Goal: Information Seeking & Learning: Learn about a topic

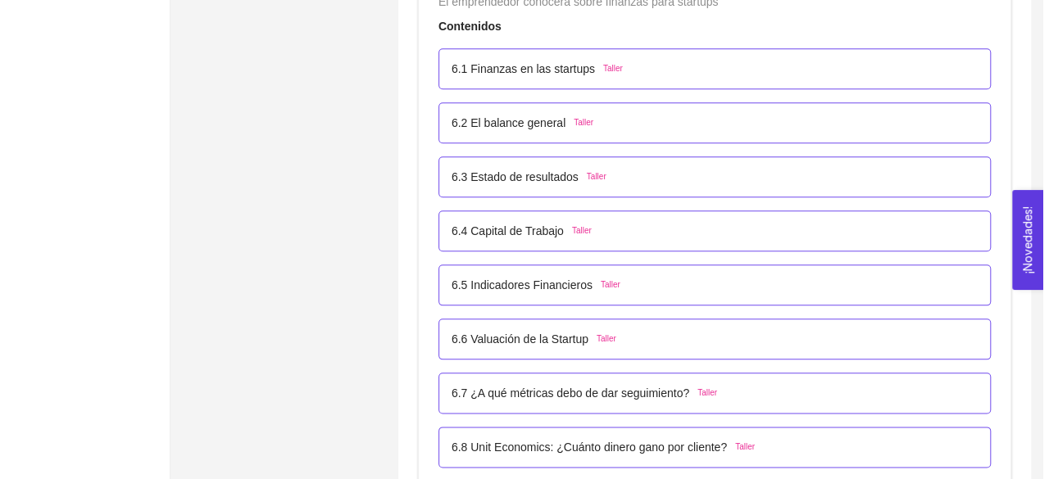
scroll to position [3888, 0]
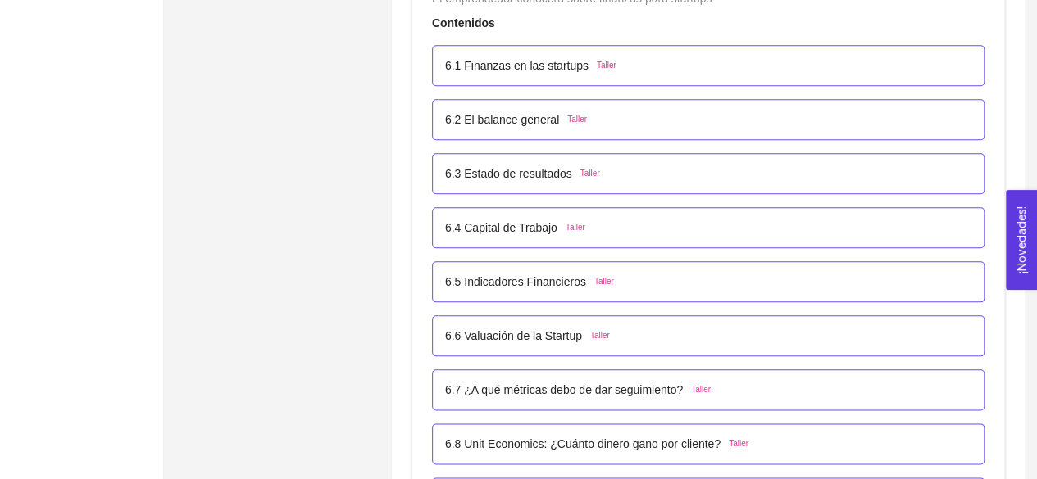
click at [508, 68] on p "6.1 Finanzas en las startups" at bounding box center [516, 66] width 143 height 18
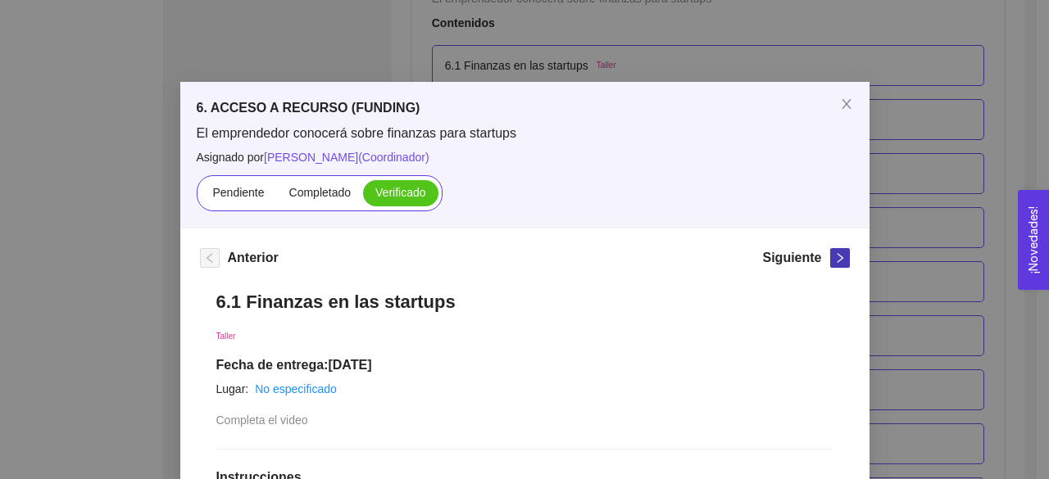
click at [837, 254] on icon "right" at bounding box center [840, 258] width 6 height 10
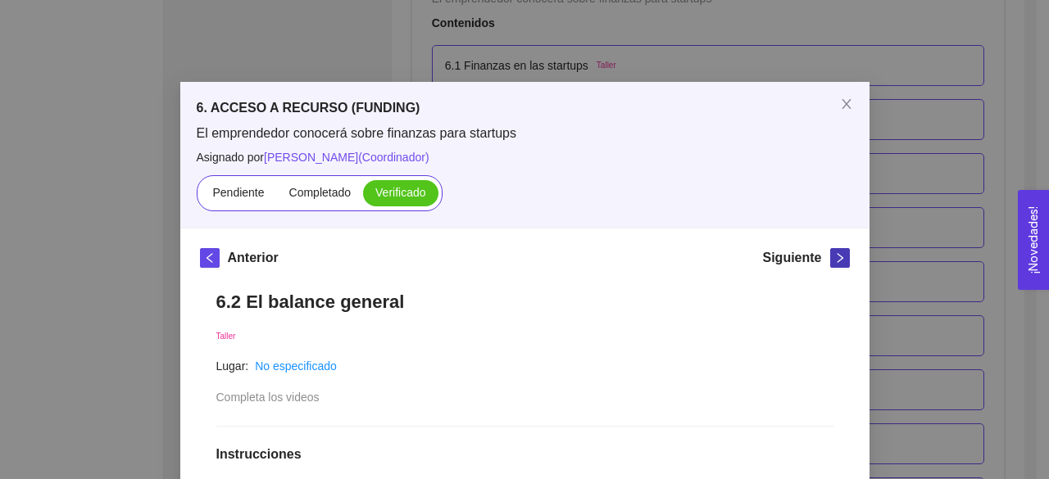
click at [837, 254] on icon "right" at bounding box center [840, 258] width 6 height 10
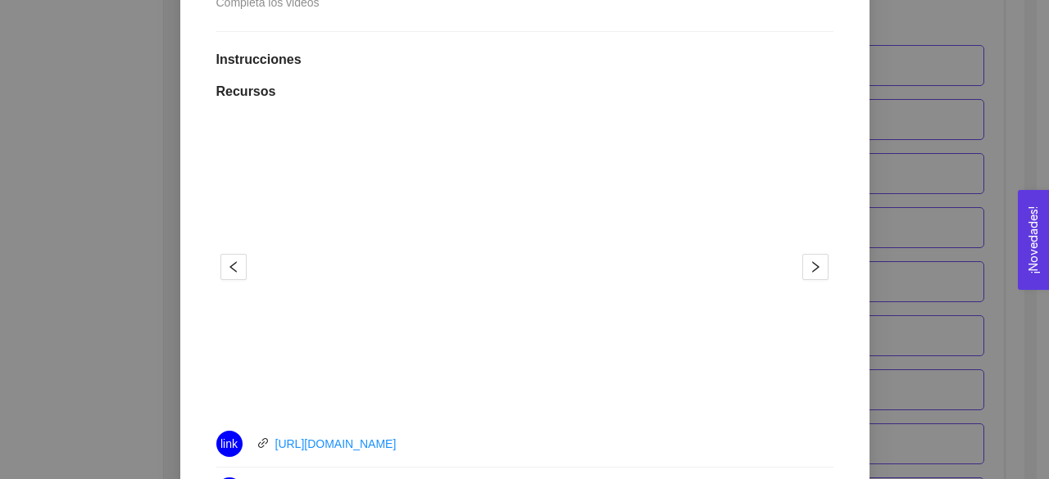
scroll to position [417, 0]
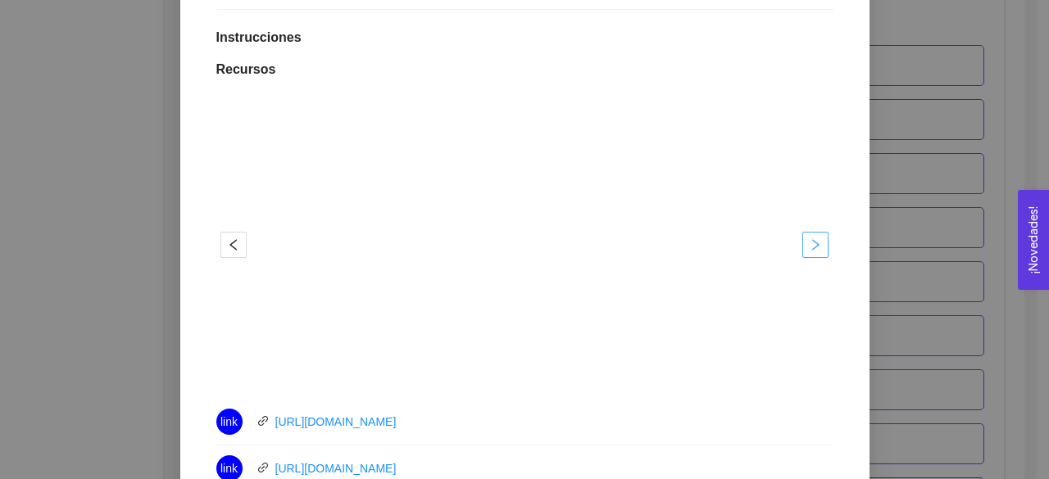
click at [809, 243] on icon "right" at bounding box center [815, 244] width 13 height 13
click at [229, 242] on icon "left" at bounding box center [233, 244] width 13 height 13
click at [803, 248] on span "right" at bounding box center [815, 244] width 25 height 13
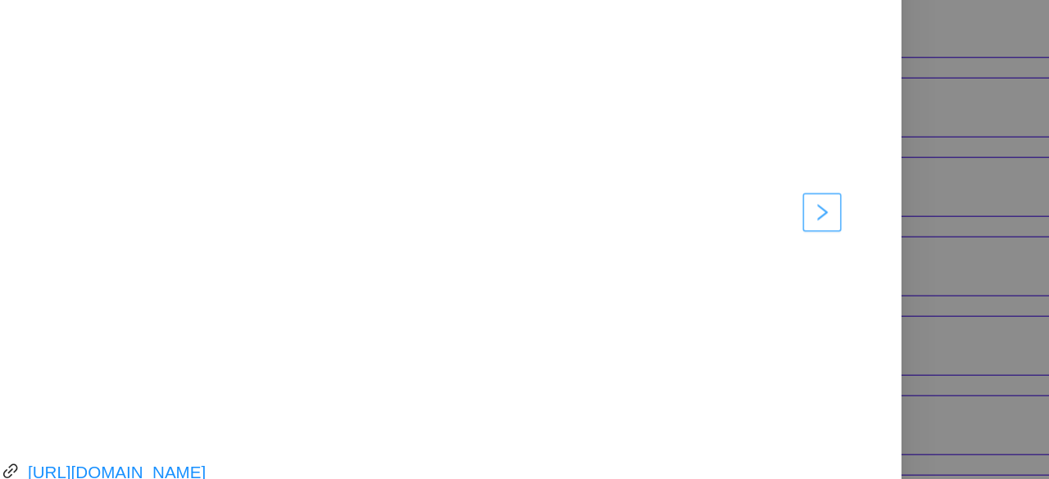
scroll to position [3888, 0]
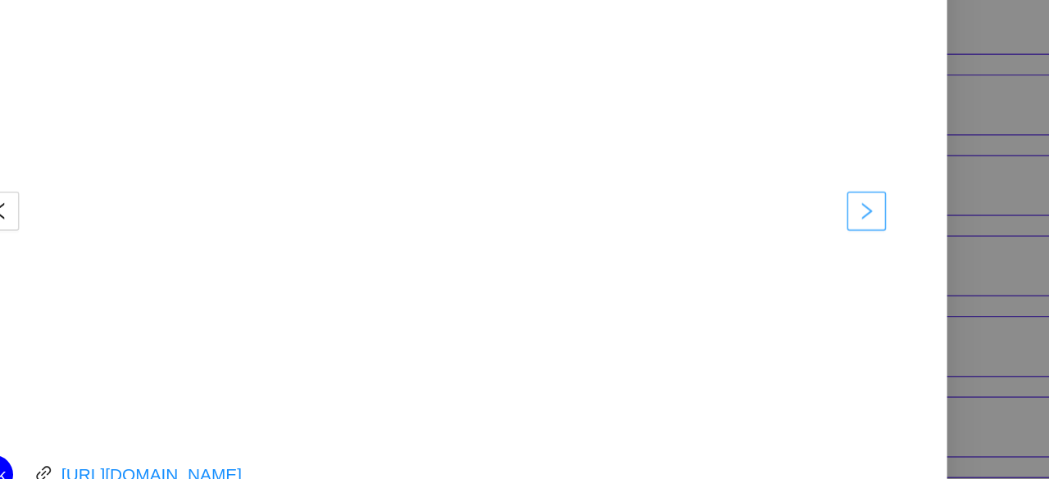
click at [802, 232] on button "button" at bounding box center [815, 245] width 26 height 26
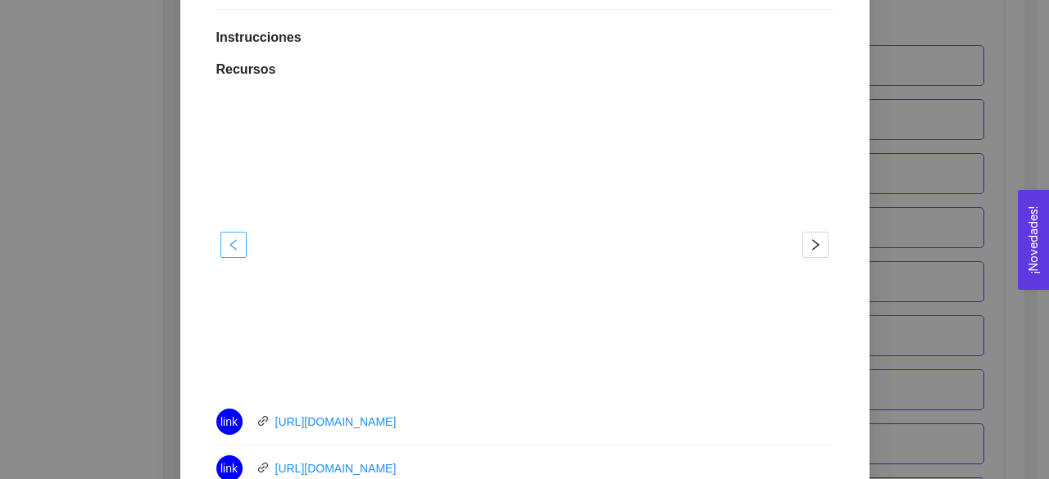
click at [238, 249] on span "left" at bounding box center [233, 244] width 25 height 13
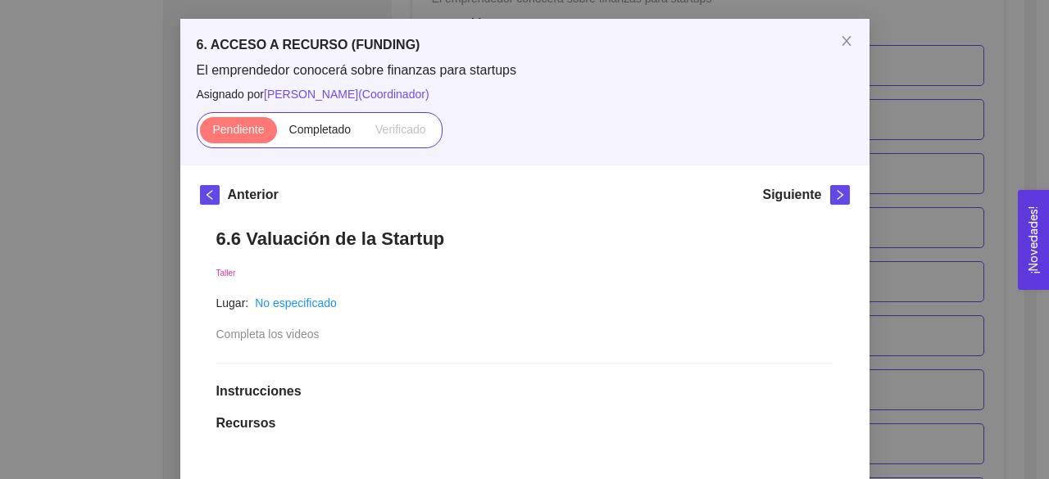
scroll to position [47, 0]
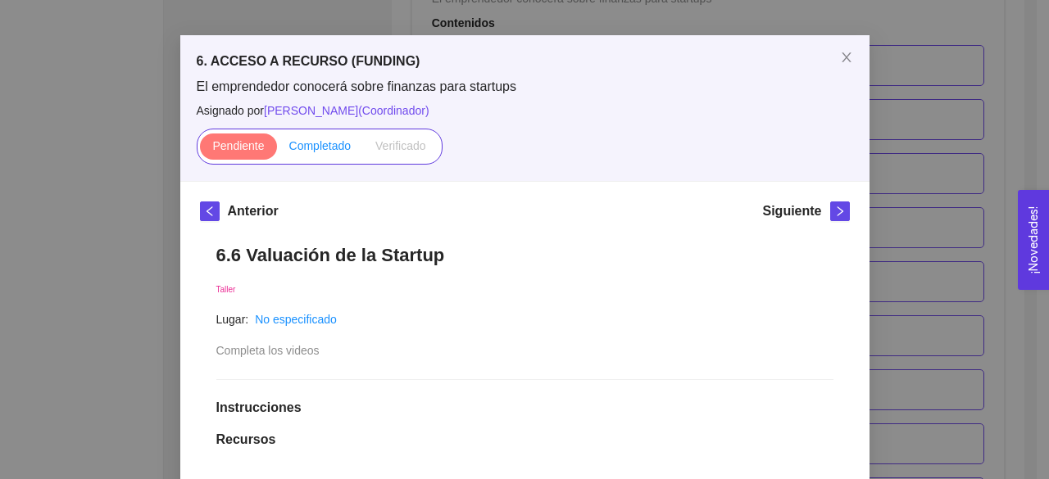
click at [311, 136] on label "Completado" at bounding box center [320, 147] width 87 height 26
click at [277, 150] on input "Completado" at bounding box center [277, 150] width 0 height 0
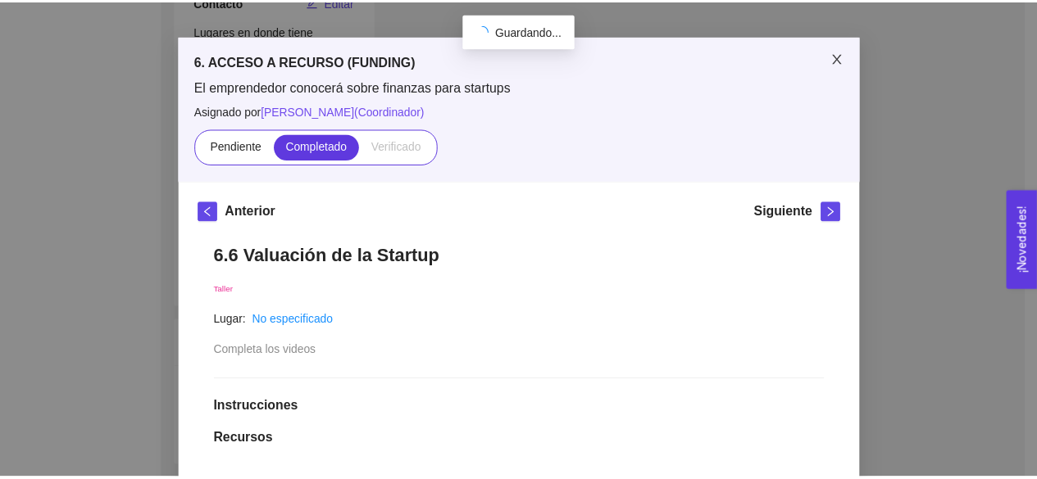
scroll to position [447, 0]
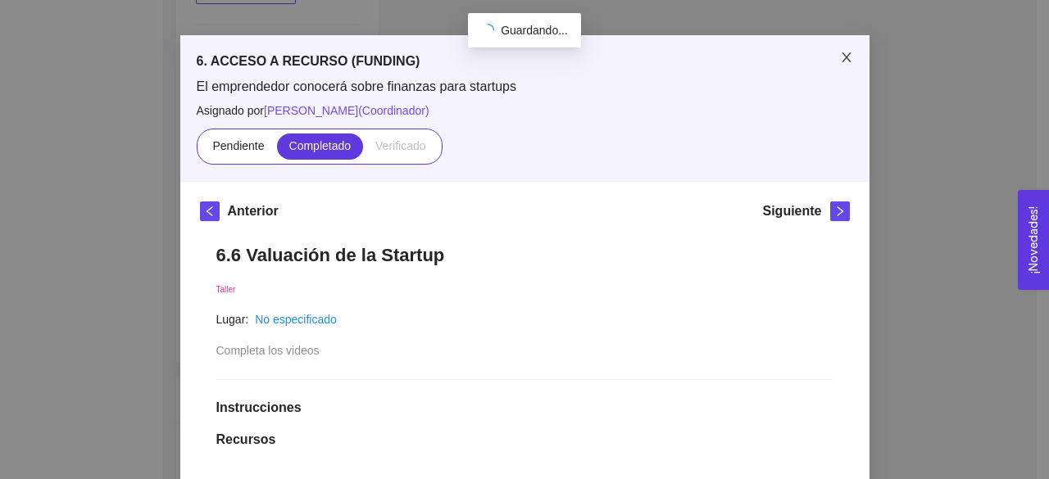
click at [840, 53] on icon "close" at bounding box center [846, 57] width 13 height 13
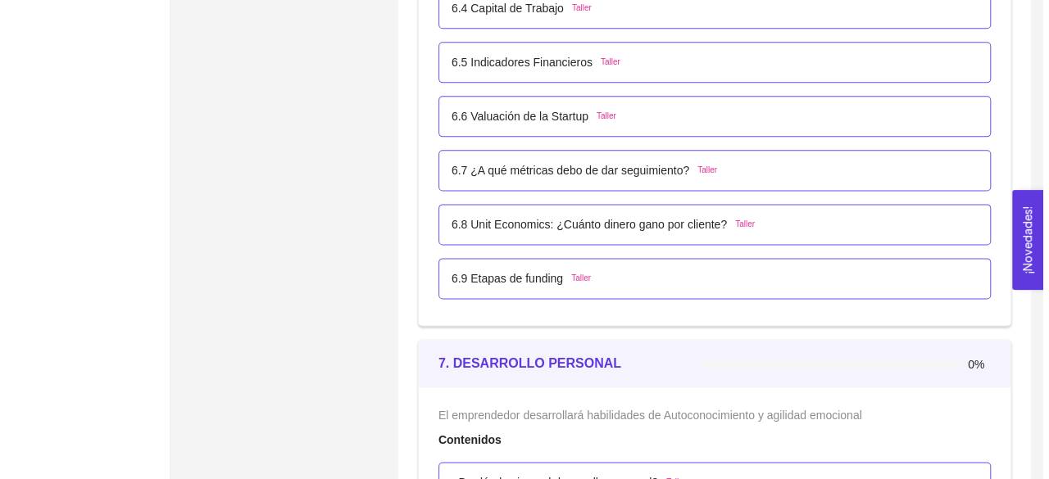
scroll to position [4109, 0]
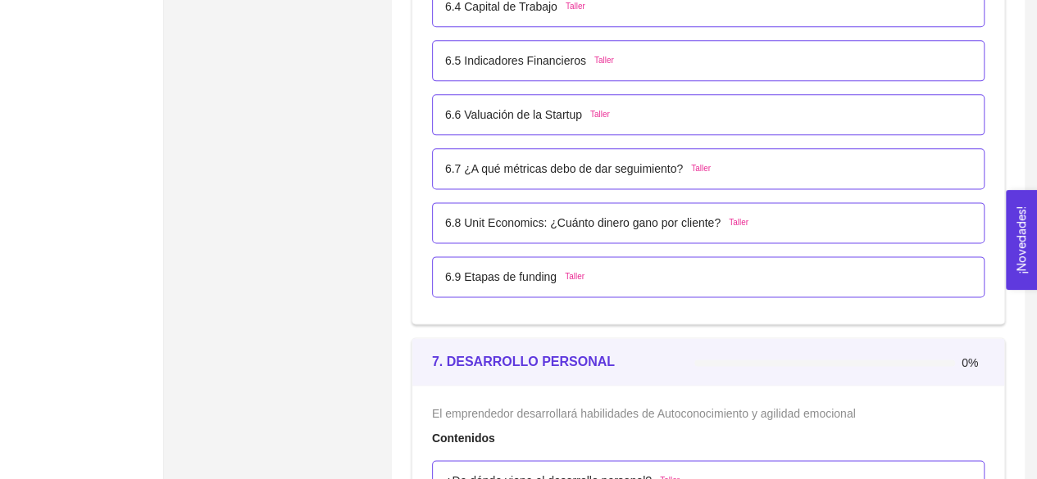
click at [609, 268] on div "6.9 Etapas de funding Taller" at bounding box center [708, 277] width 526 height 18
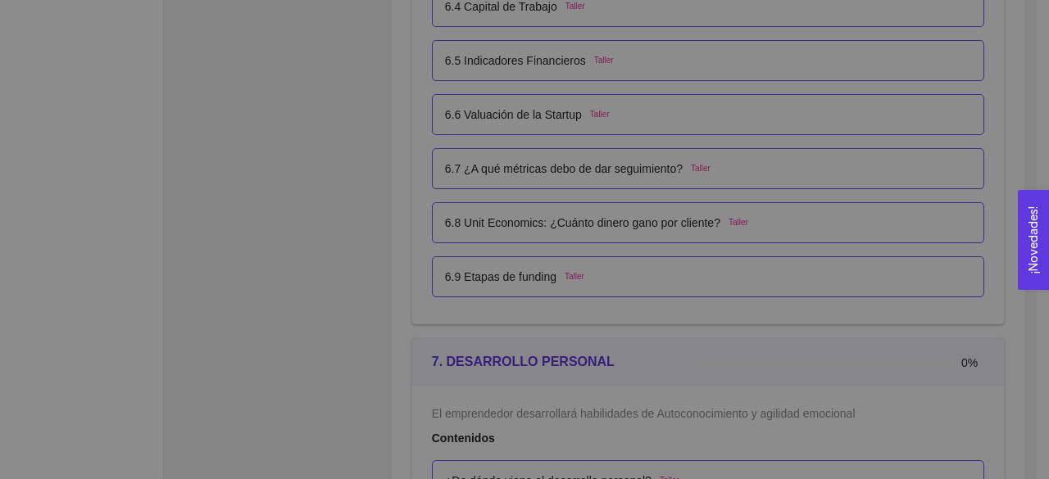
scroll to position [10, 0]
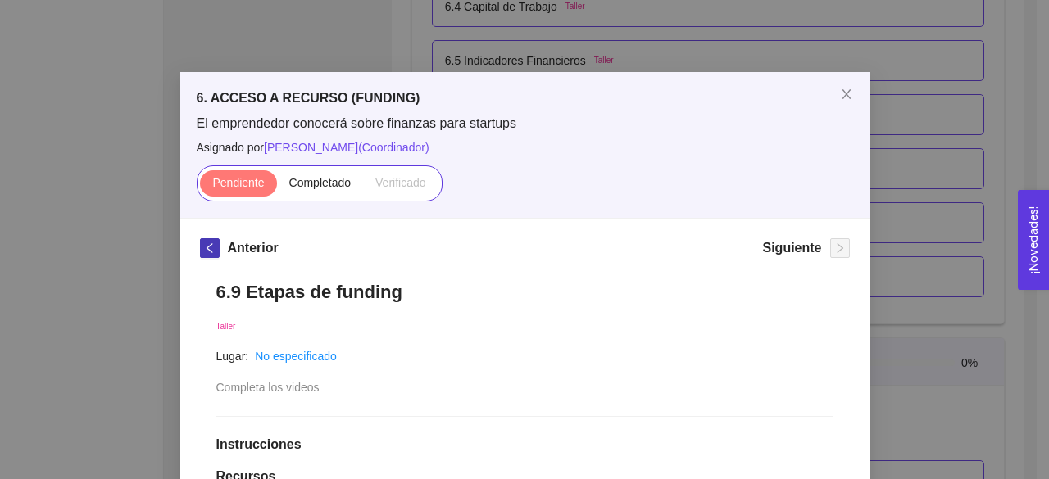
click at [200, 238] on button "button" at bounding box center [210, 248] width 20 height 20
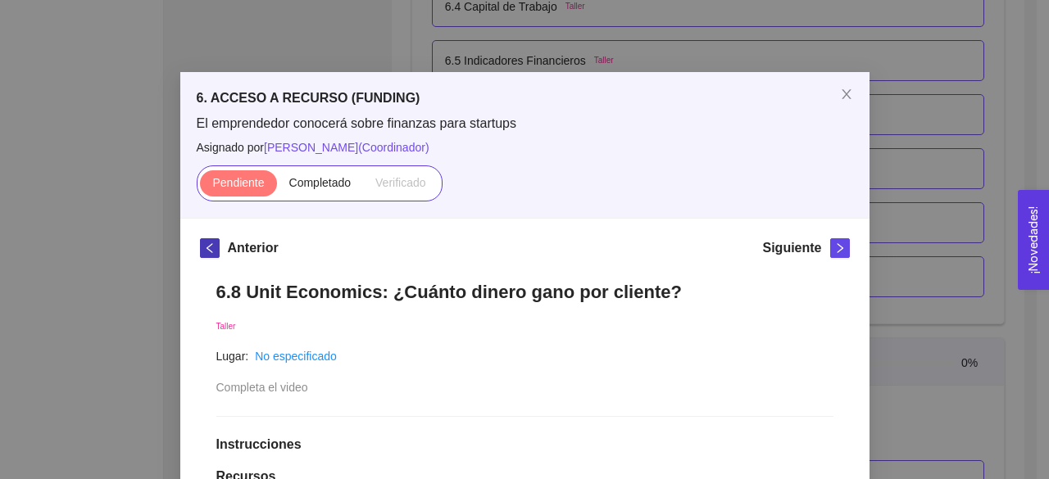
click at [200, 238] on button "button" at bounding box center [210, 248] width 20 height 20
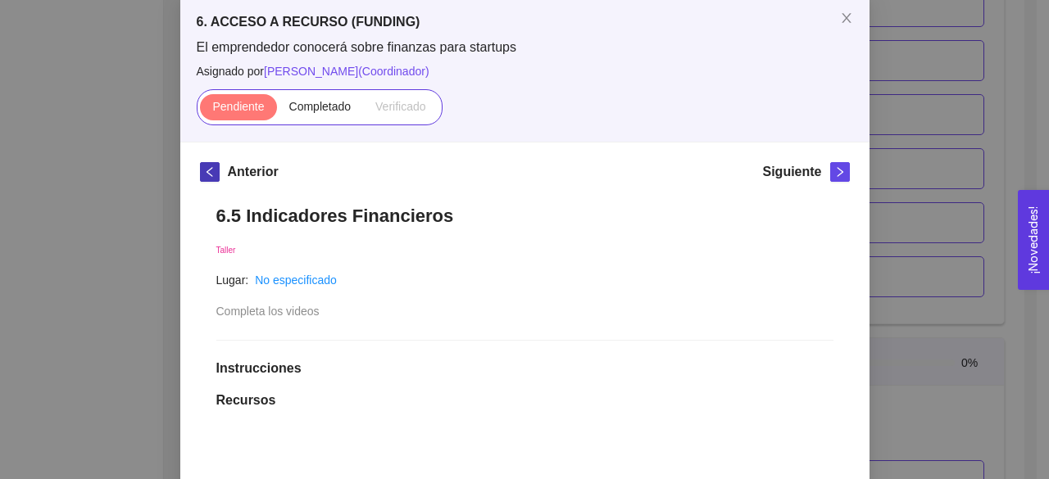
scroll to position [83, 0]
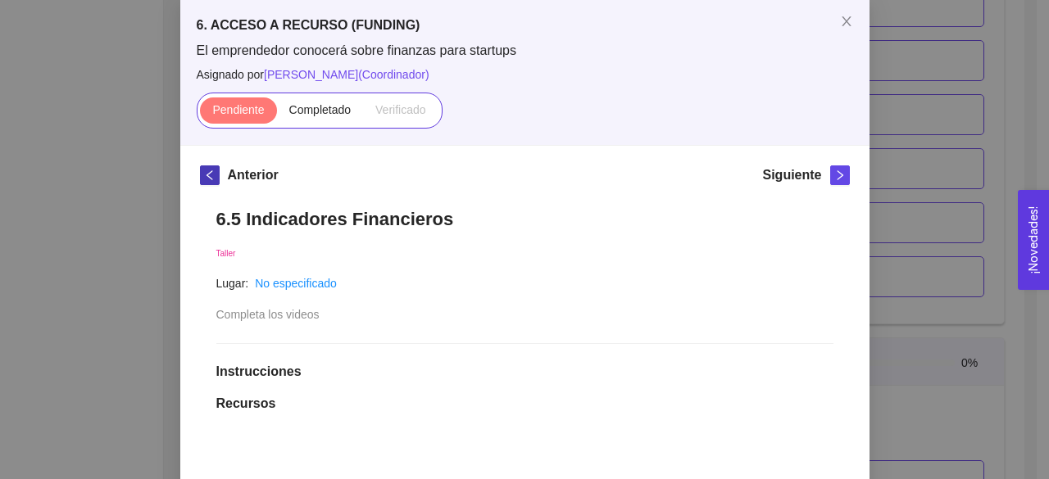
click at [207, 173] on icon "left" at bounding box center [209, 175] width 11 height 11
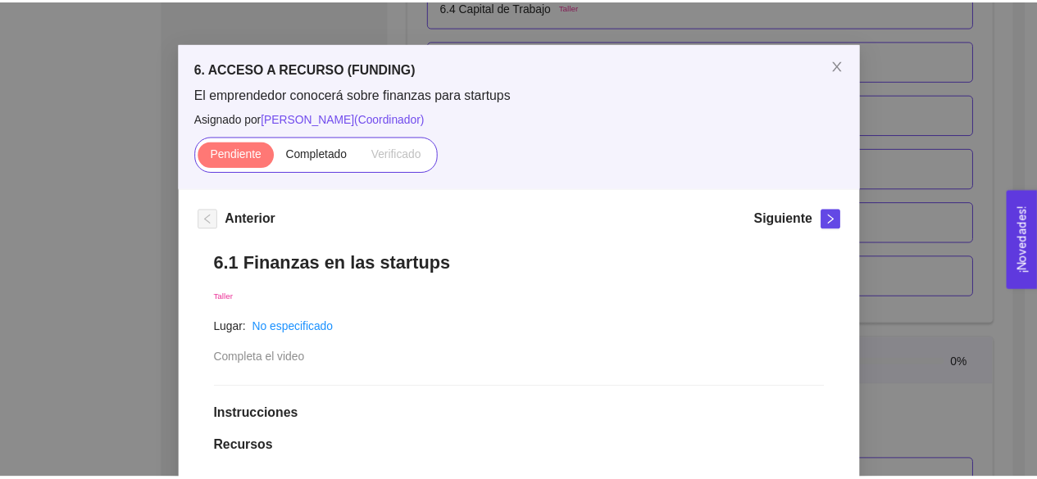
scroll to position [0, 0]
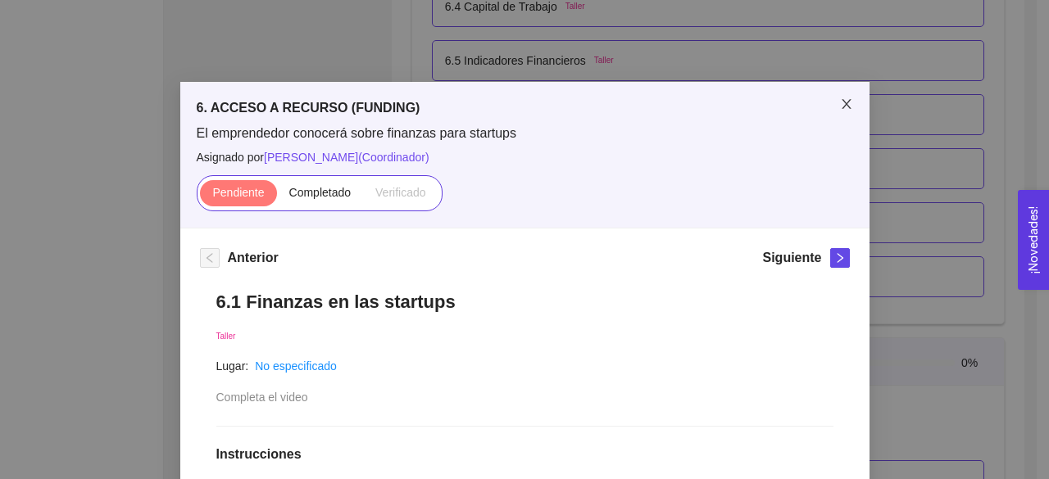
click at [846, 111] on icon "close" at bounding box center [846, 104] width 13 height 13
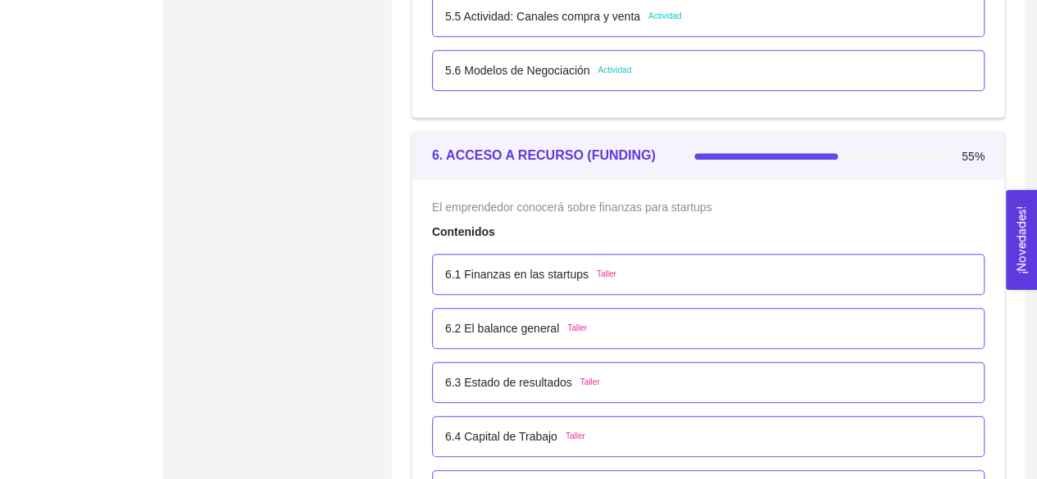
scroll to position [3676, 0]
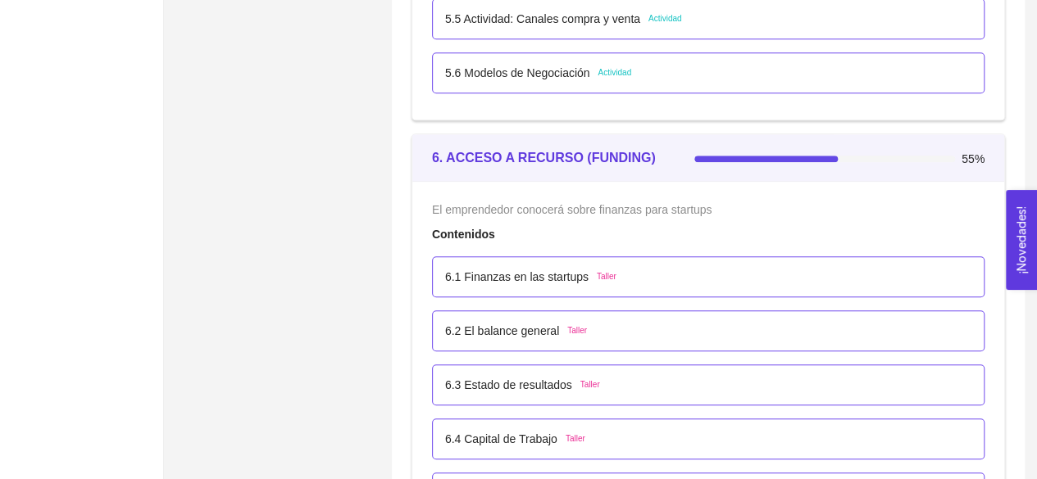
click at [539, 273] on p "6.1 Finanzas en las startups" at bounding box center [516, 277] width 143 height 18
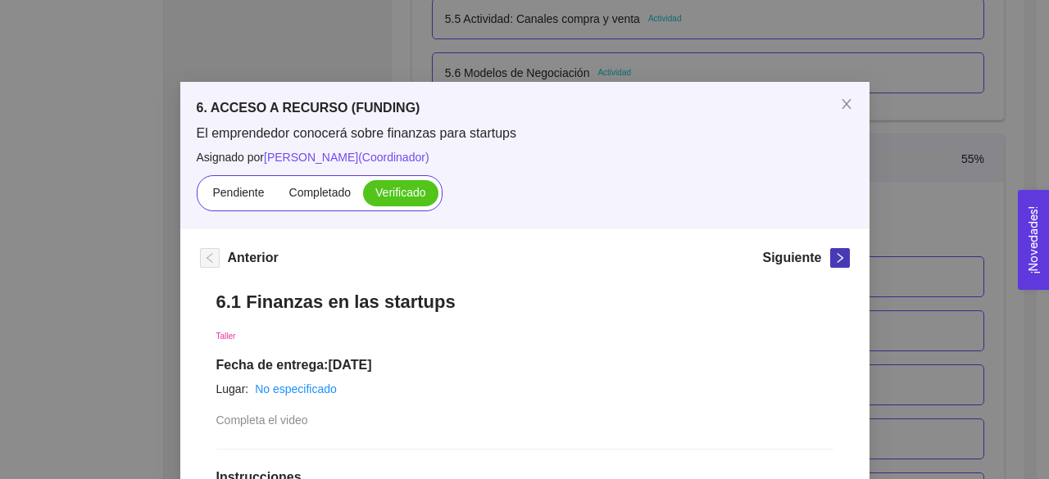
click at [830, 266] on button "button" at bounding box center [840, 258] width 20 height 20
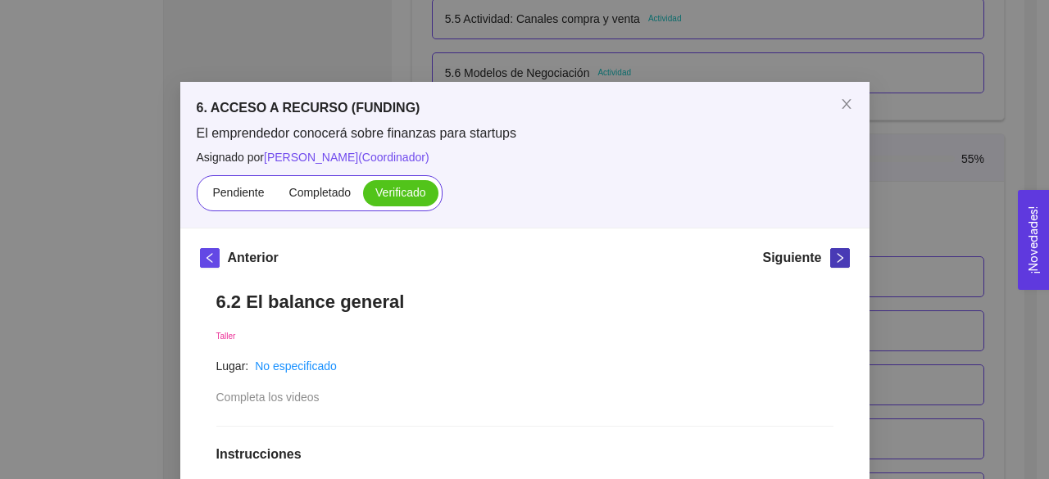
click at [830, 266] on button "button" at bounding box center [840, 258] width 20 height 20
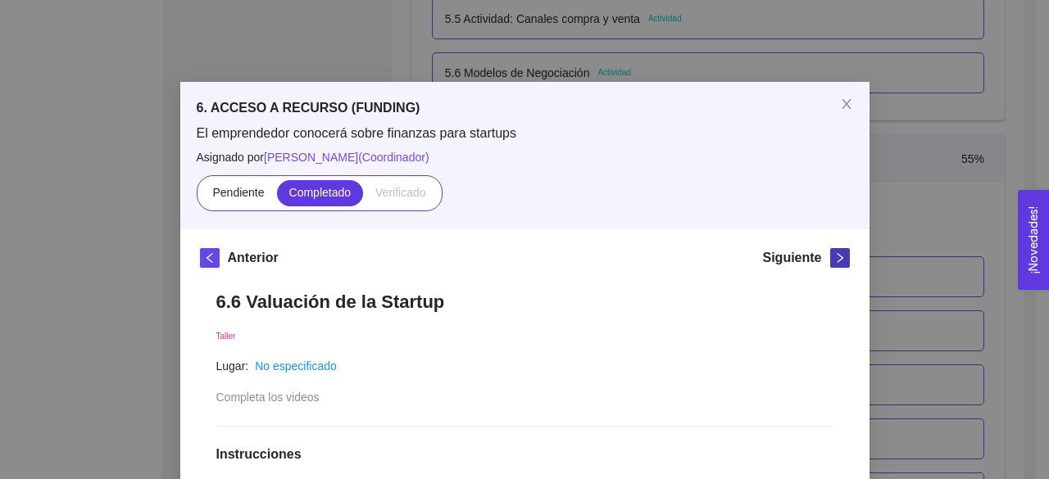
click at [834, 262] on icon "right" at bounding box center [839, 257] width 11 height 11
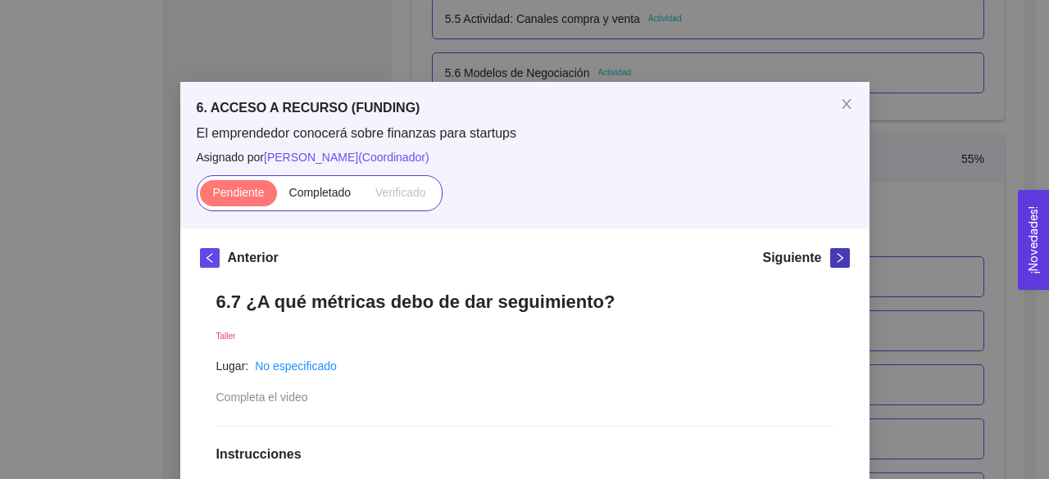
click at [834, 262] on icon "right" at bounding box center [839, 257] width 11 height 11
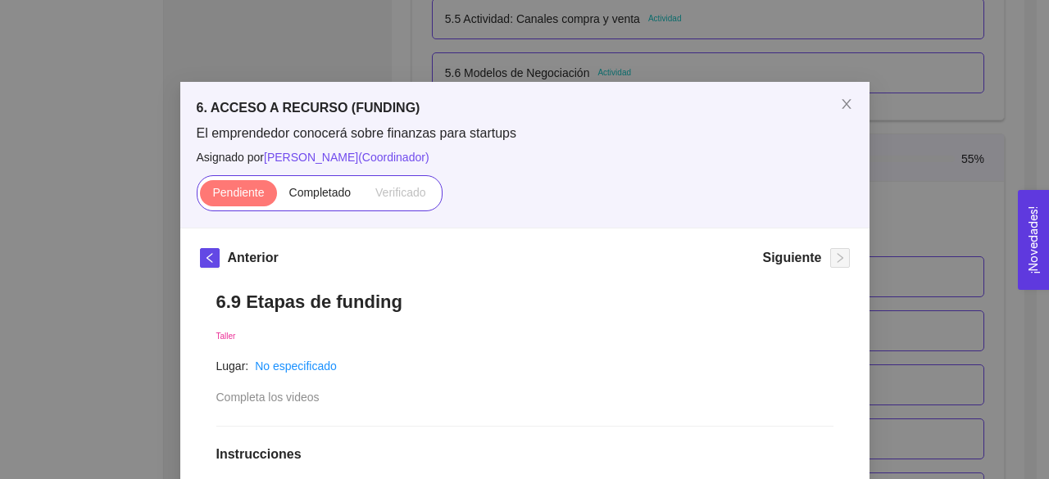
click at [951, 228] on div "6. ACCESO A RECURSO (FUNDING) El emprendedor conocerá sobre finanzas para start…" at bounding box center [524, 239] width 1049 height 479
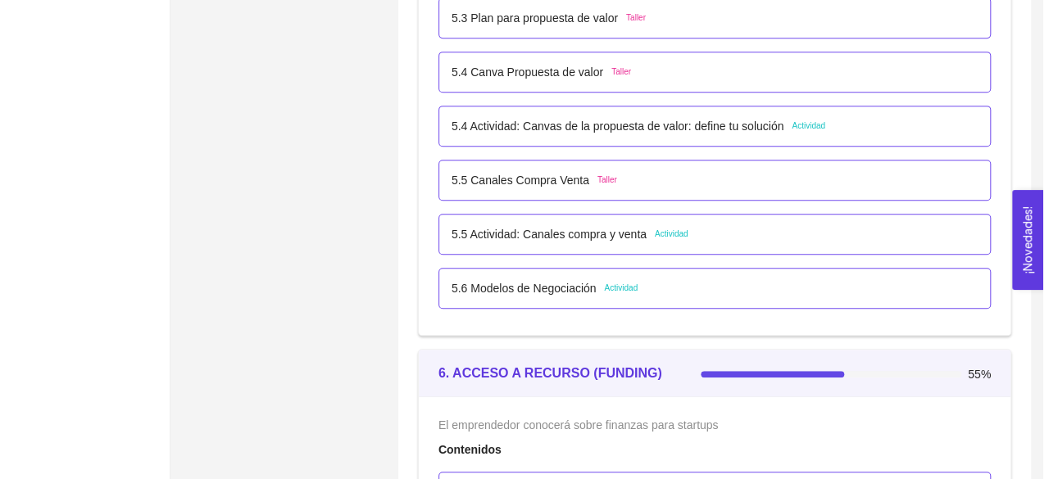
scroll to position [3460, 0]
click at [557, 288] on p "5.6 Modelos de Negociación" at bounding box center [517, 289] width 145 height 18
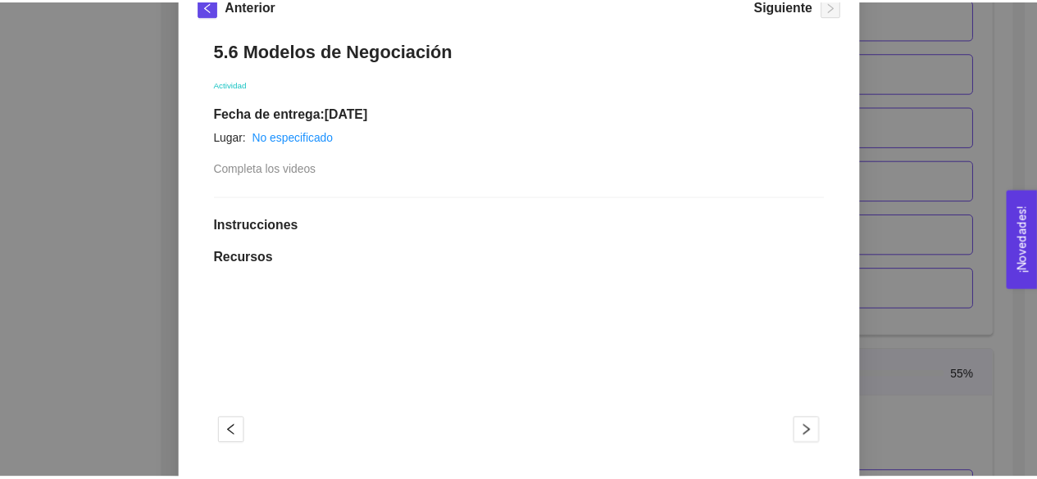
scroll to position [236, 0]
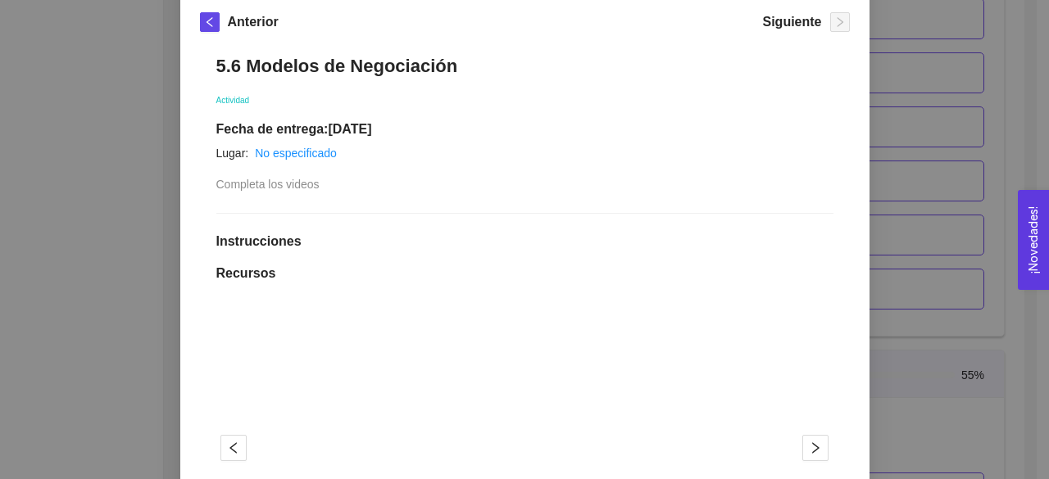
click at [916, 275] on div "5. PROBACIÓN DE COMPRA El emprendedor validará el mercado Asignado por [PERSON_…" at bounding box center [524, 239] width 1049 height 479
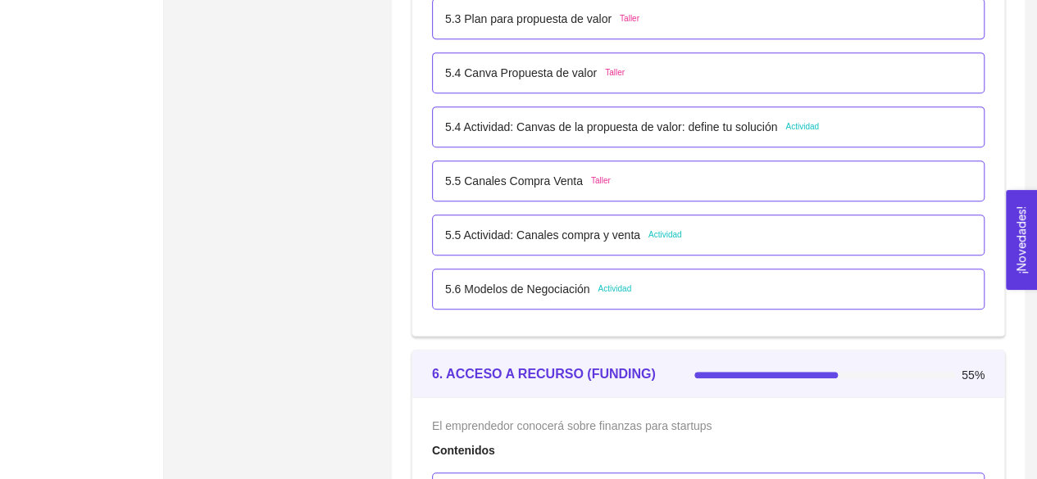
click at [563, 283] on p "5.6 Modelos de Negociación" at bounding box center [517, 289] width 145 height 18
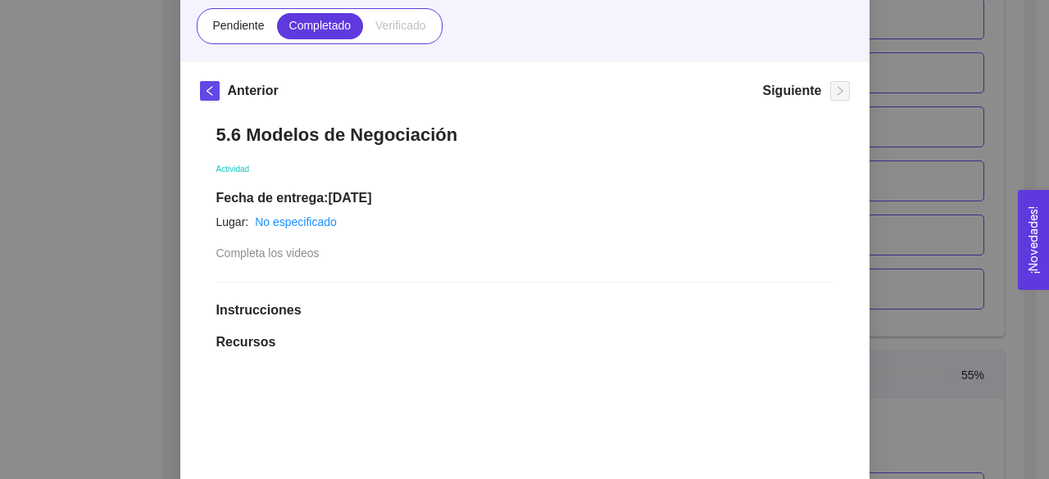
scroll to position [171, 0]
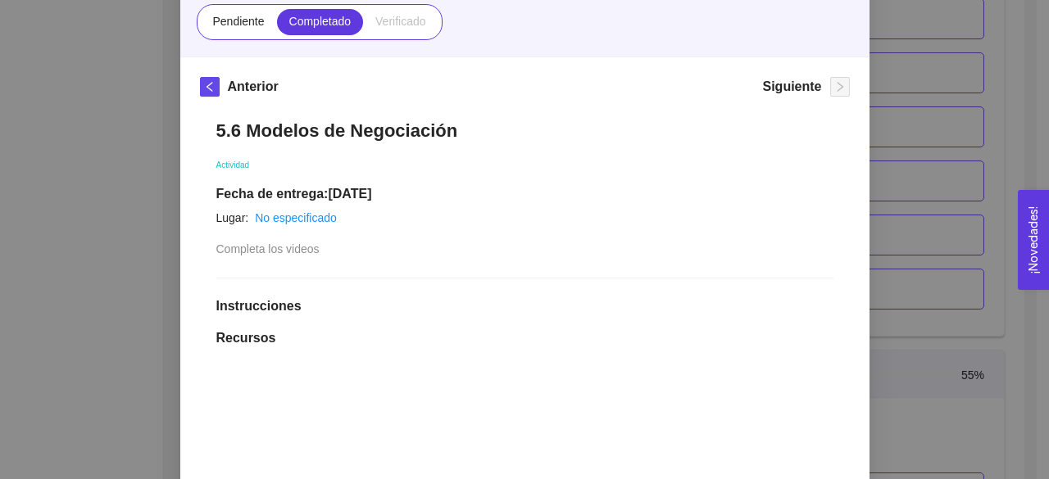
click at [881, 229] on div "5. PROBACIÓN DE COMPRA El emprendedor validará el mercado Asignado por [PERSON_…" at bounding box center [524, 239] width 1049 height 479
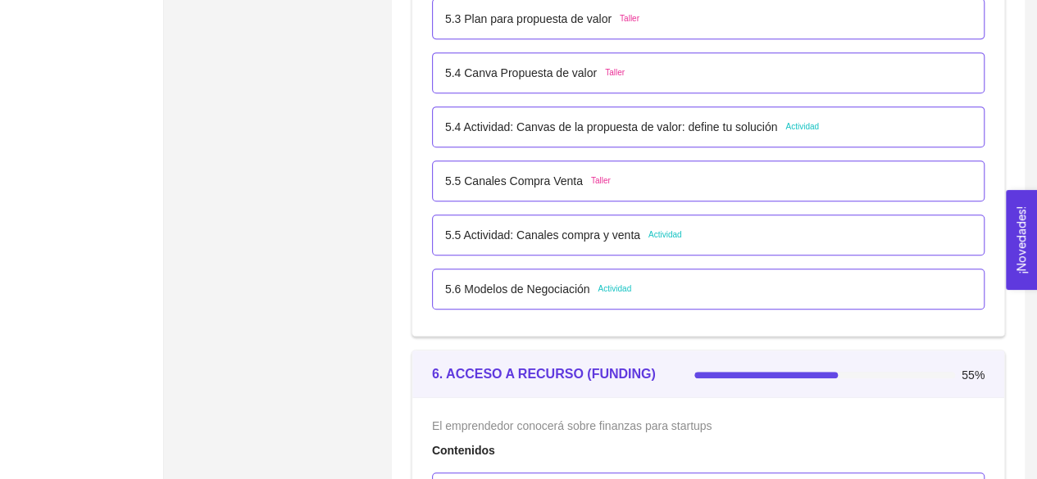
click at [539, 233] on p "5.5 Actividad: Canales compra y venta" at bounding box center [542, 235] width 195 height 18
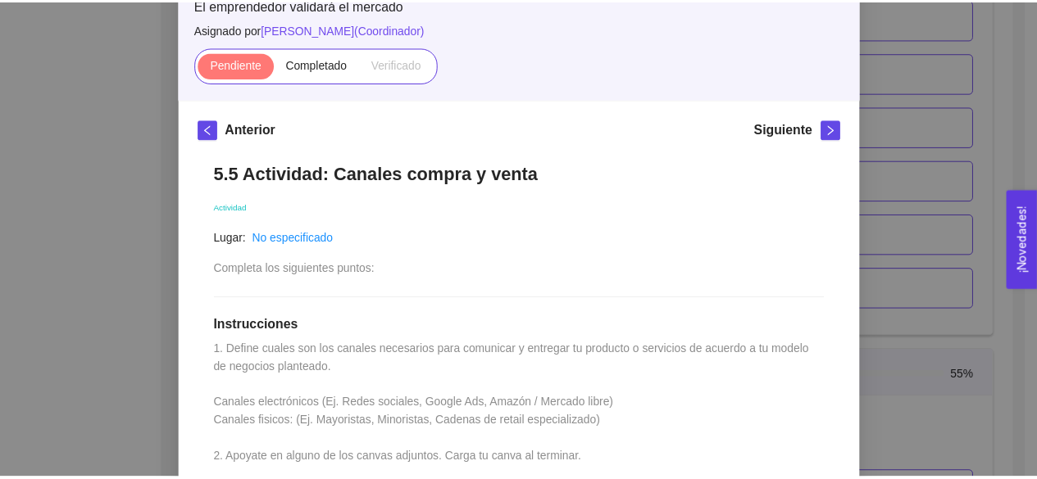
scroll to position [129, 0]
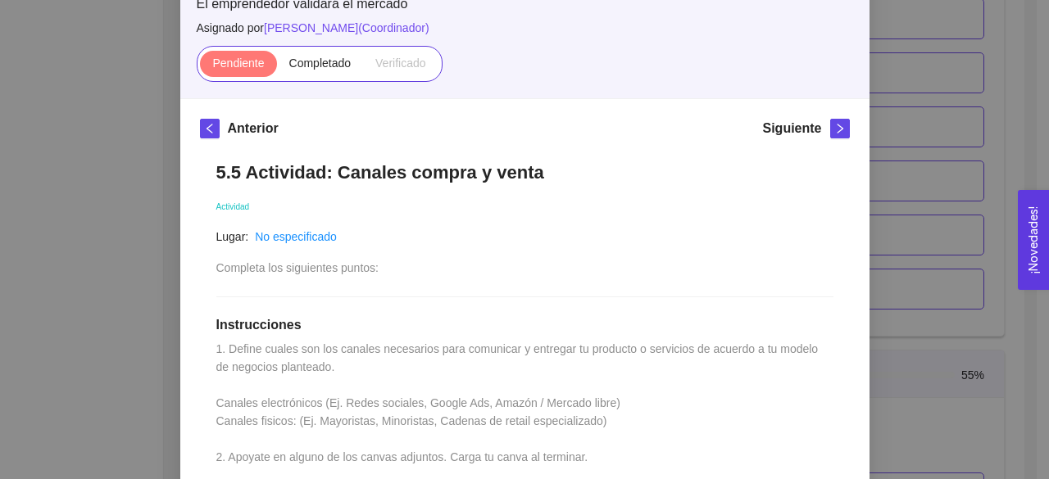
click at [983, 247] on div "5. PROBACIÓN DE COMPRA El emprendedor validará el mercado Asignado por [PERSON_…" at bounding box center [524, 239] width 1049 height 479
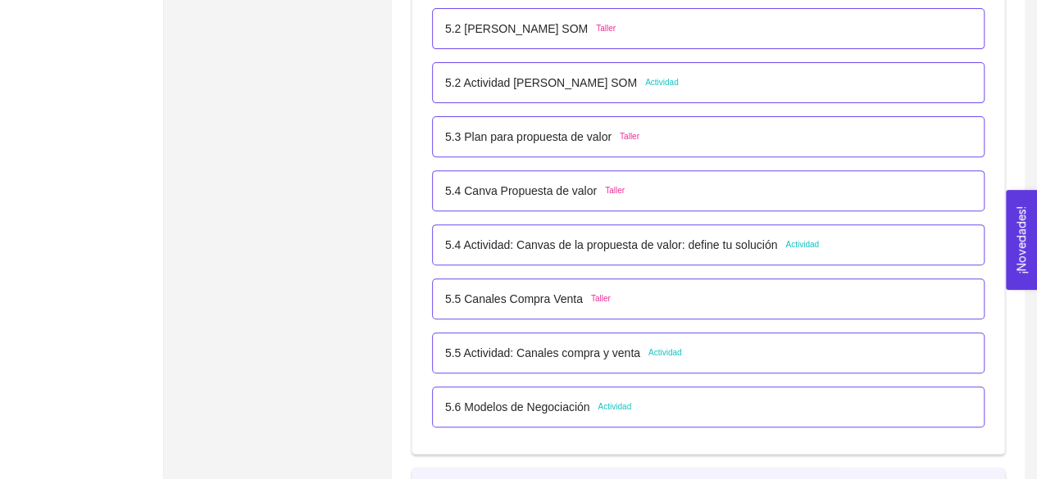
scroll to position [3329, 0]
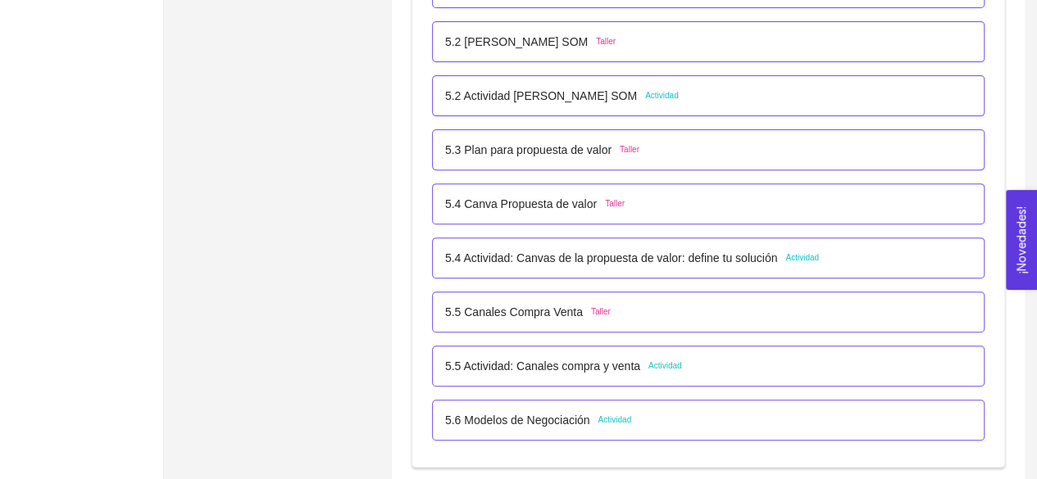
click at [623, 243] on div "5.4 Actividad: Canvas de la propuesta de valor: define tu solución Actividad" at bounding box center [708, 258] width 552 height 41
click at [549, 325] on div "5.5 Canales Compra Venta Taller" at bounding box center [708, 312] width 552 height 41
click at [524, 306] on p "5.5 Canales Compra Venta" at bounding box center [514, 312] width 138 height 18
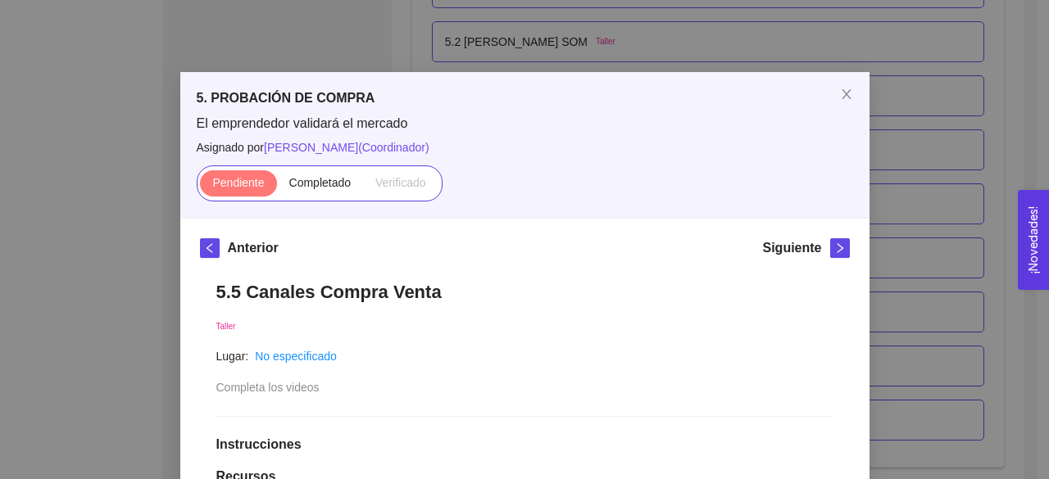
click at [370, 60] on div "5. PROBACIÓN DE COMPRA El emprendedor validará el mercado Asignado por [PERSON_…" at bounding box center [524, 239] width 1049 height 479
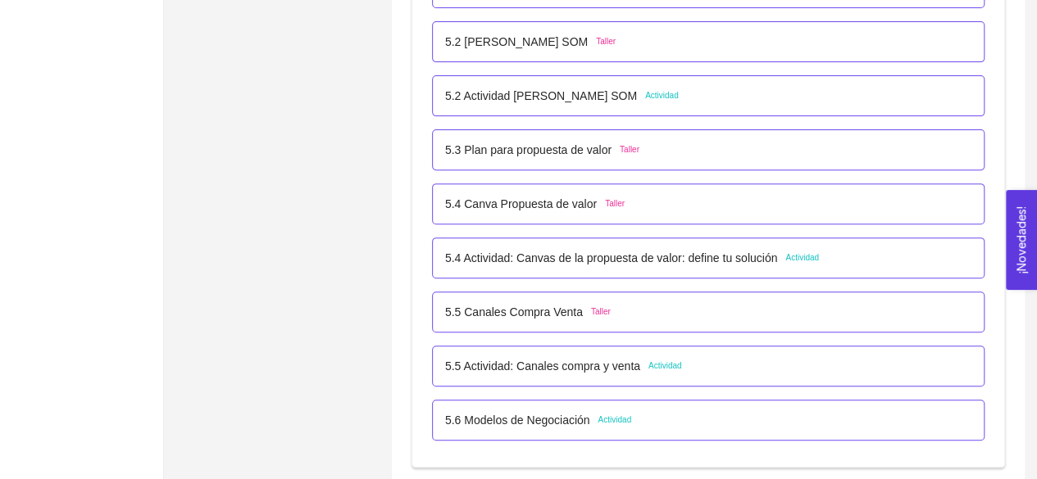
click at [543, 199] on p "5.4 Canva Propuesta de valor" at bounding box center [521, 204] width 152 height 18
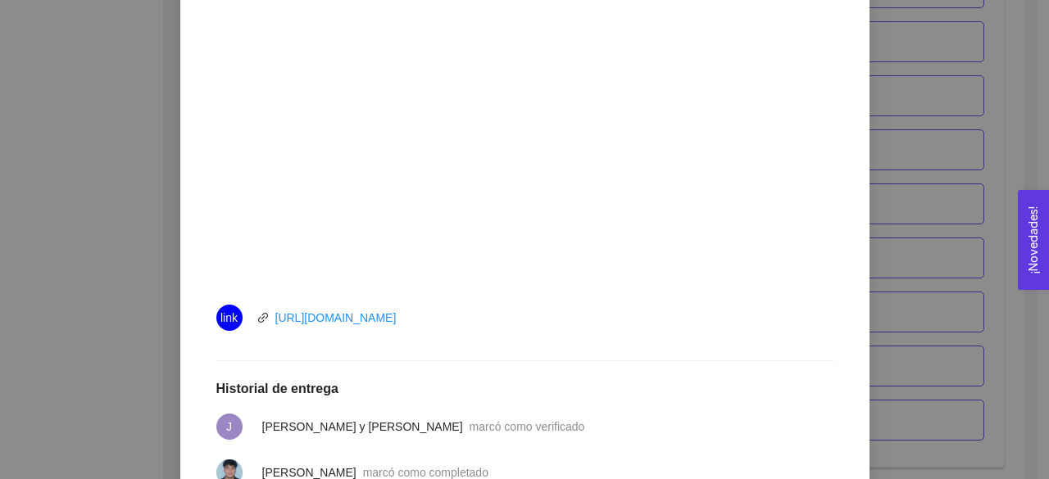
scroll to position [742, 0]
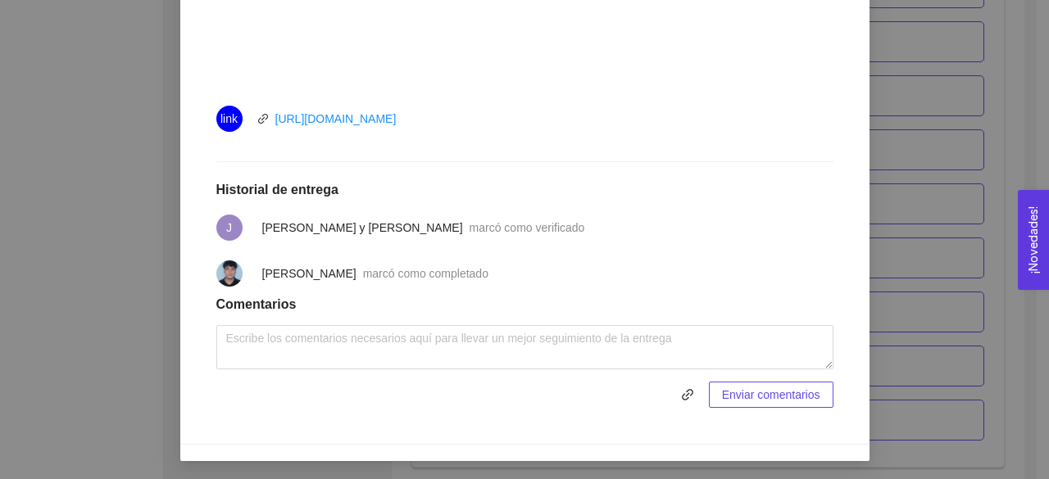
drag, startPoint x: 921, startPoint y: 255, endPoint x: 946, endPoint y: 247, distance: 25.9
click at [946, 247] on div "5. PROBACIÓN DE COMPRA El emprendedor validará el mercado Asignado por [PERSON_…" at bounding box center [524, 239] width 1049 height 479
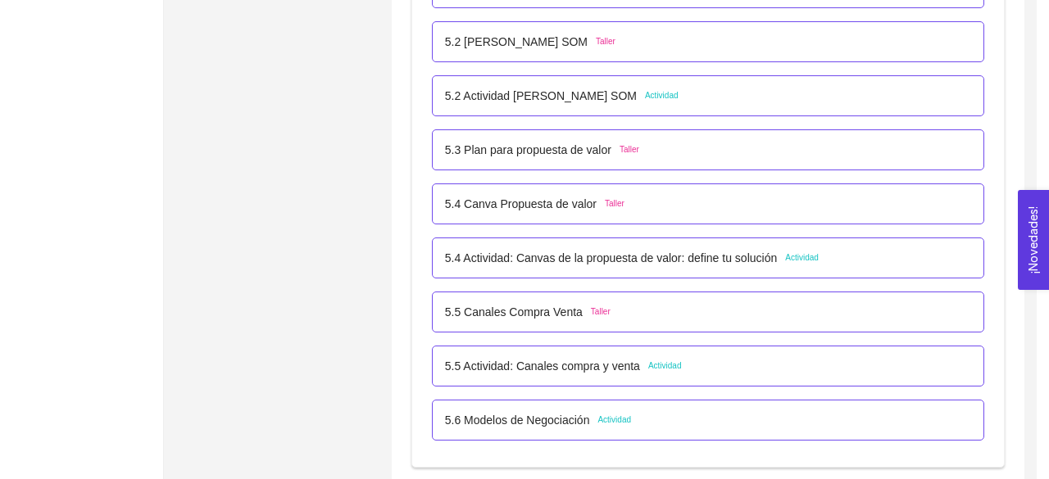
scroll to position [661, 0]
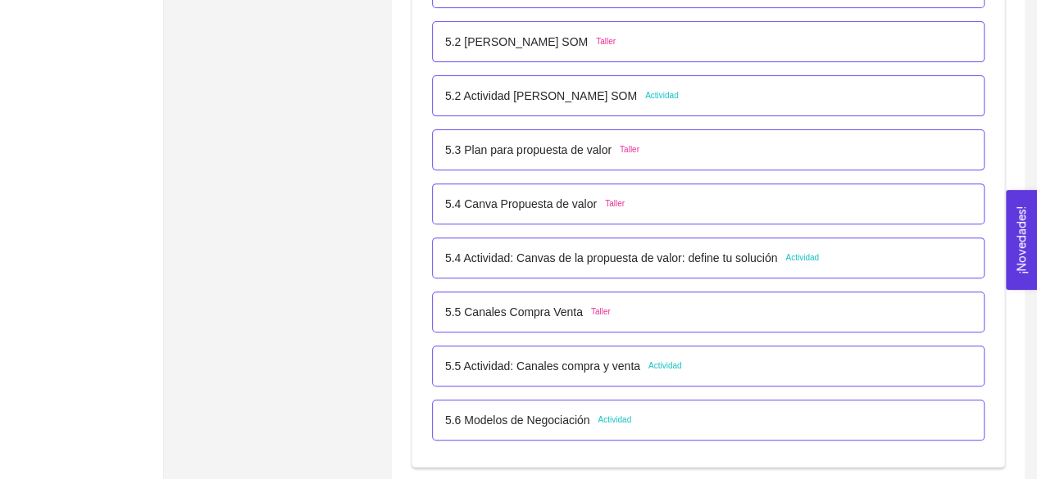
click at [636, 265] on div "5.4 Actividad: Canvas de la propuesta de valor: define tu solución Actividad" at bounding box center [708, 258] width 552 height 41
click at [622, 260] on p "5.4 Actividad: Canvas de la propuesta de valor: define tu solución" at bounding box center [611, 258] width 332 height 18
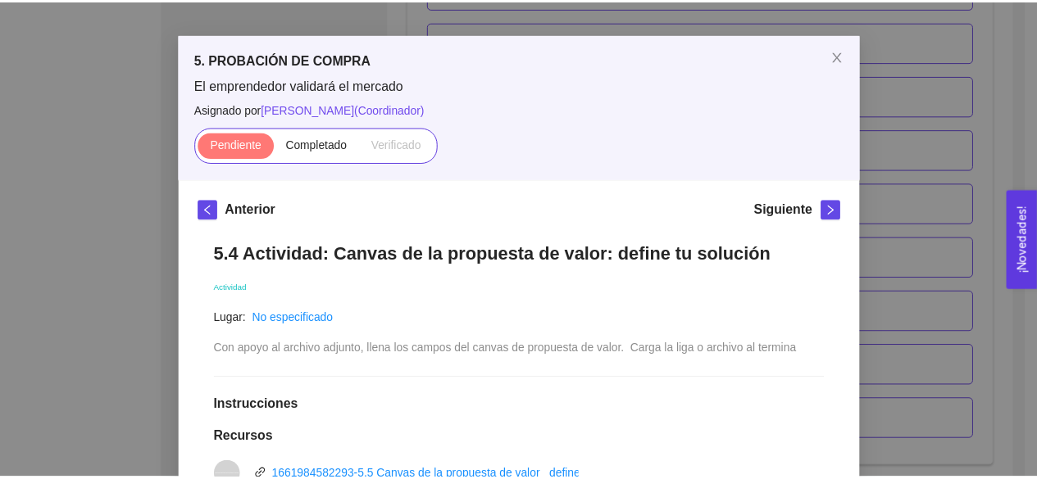
scroll to position [44, 0]
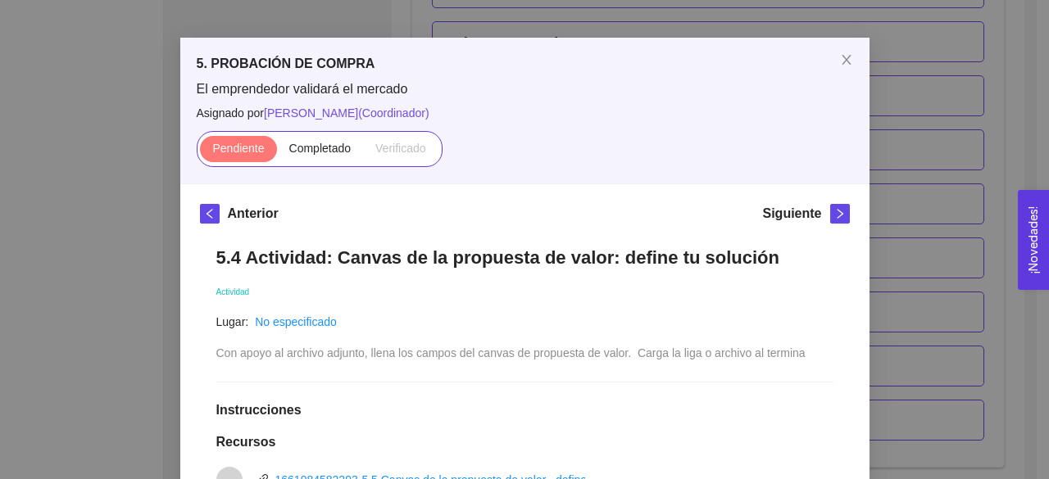
click at [949, 208] on div "5. PROBACIÓN DE COMPRA El emprendedor validará el mercado Asignado por [PERSON_…" at bounding box center [524, 239] width 1049 height 479
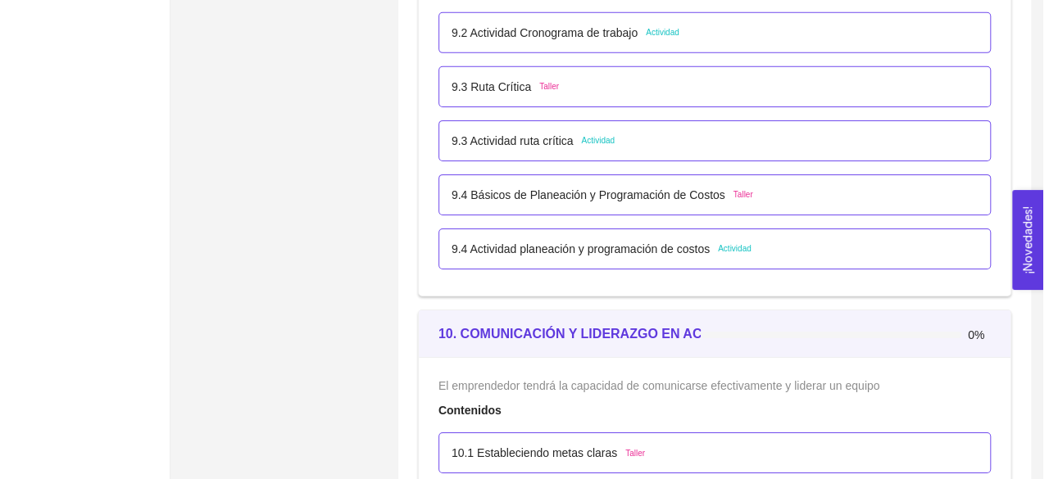
scroll to position [5741, 0]
click at [544, 239] on p "9.4 Actividad planeación y programación de costos" at bounding box center [574, 248] width 258 height 18
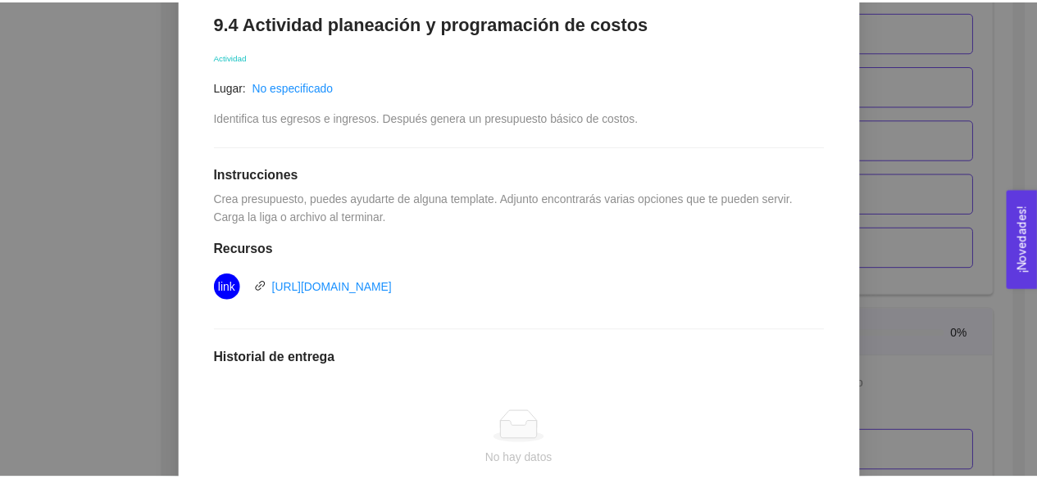
scroll to position [280, 0]
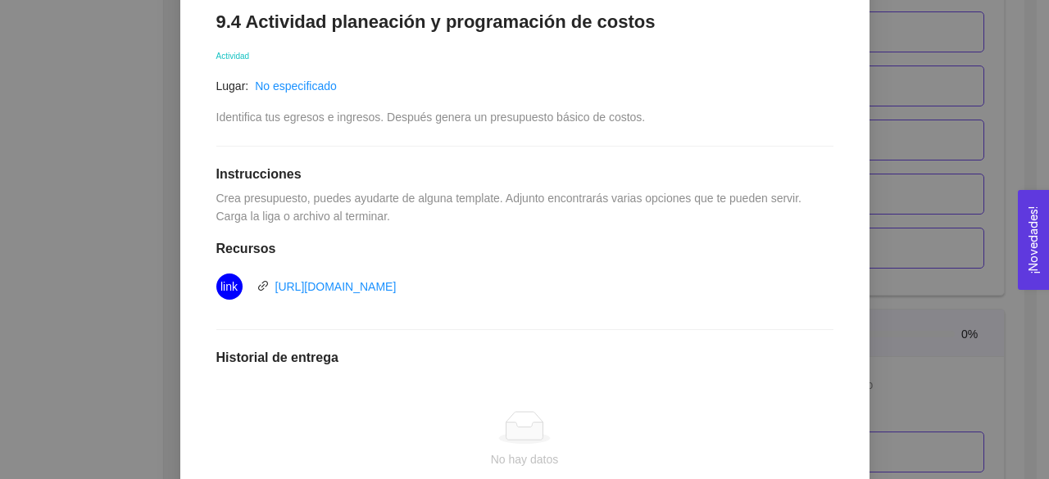
click at [949, 266] on div "9. OPERACIONES El emprendedor podrá planear, programar y estructurar costos y e…" at bounding box center [524, 239] width 1049 height 479
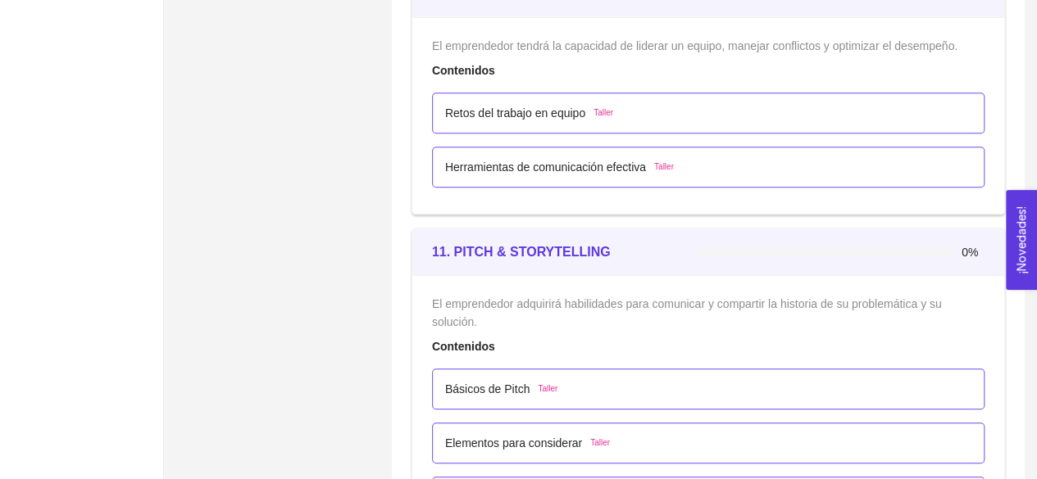
scroll to position [6664, 0]
